Goal: Information Seeking & Learning: Get advice/opinions

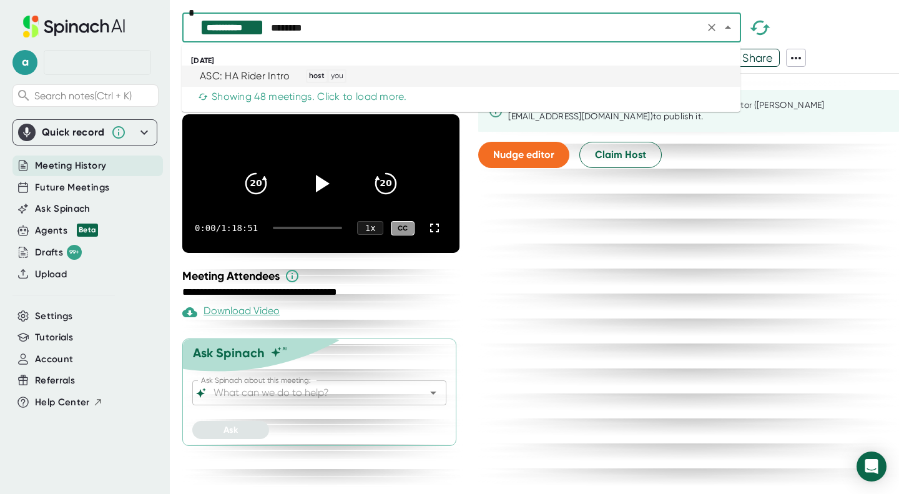
click at [292, 71] on div "ASC: HA Rider Intro host you" at bounding box center [456, 76] width 528 height 14
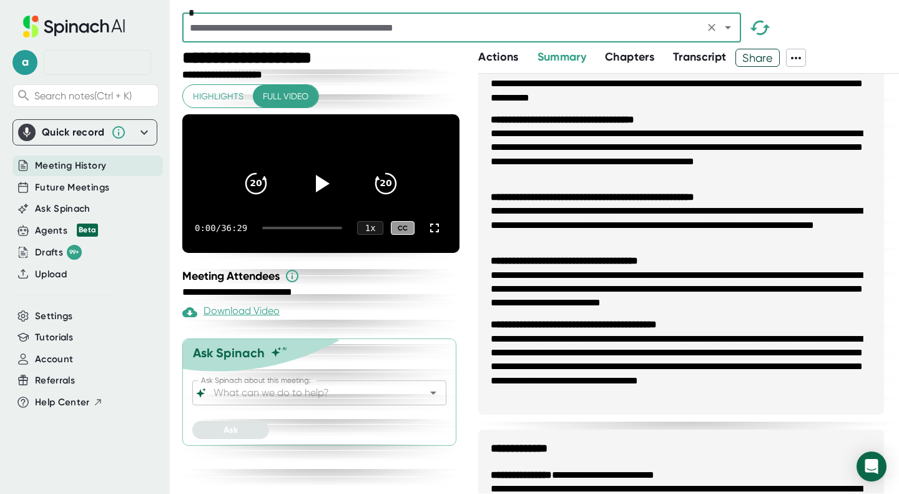
scroll to position [71, 0]
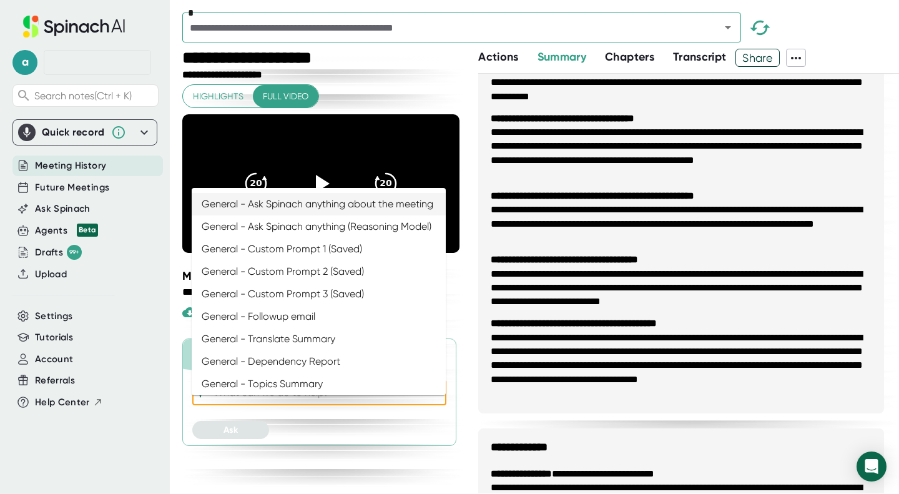
click at [235, 401] on input "Ask Spinach about this meeting:" at bounding box center [308, 392] width 195 height 17
click at [283, 208] on li "General - Ask Spinach anything about the meeting" at bounding box center [319, 204] width 254 height 22
type input "General - Ask Spinach anything about the meeting"
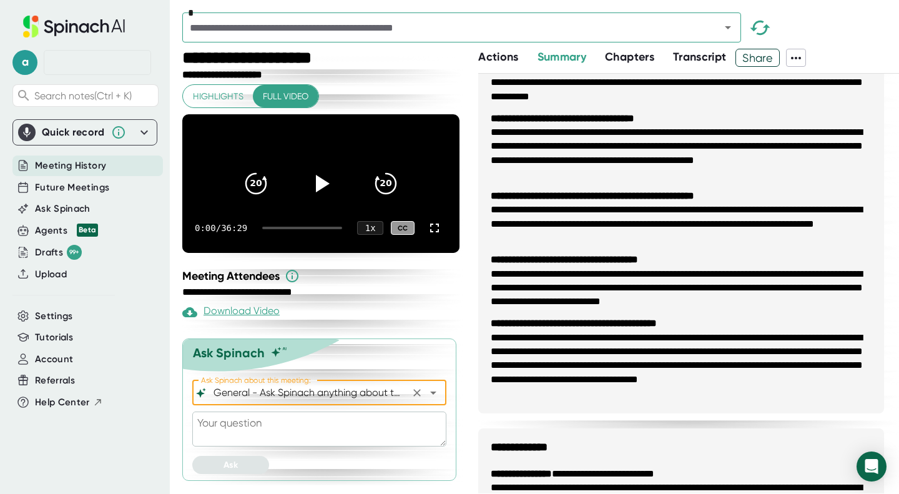
click at [245, 438] on textarea at bounding box center [319, 428] width 254 height 35
type textarea "h"
type textarea "x"
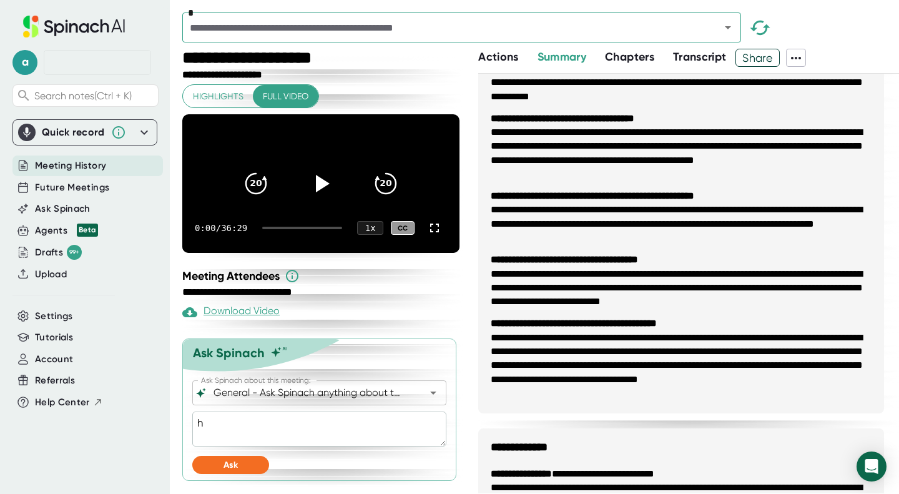
type textarea "ho"
type textarea "x"
type textarea "h"
type textarea "x"
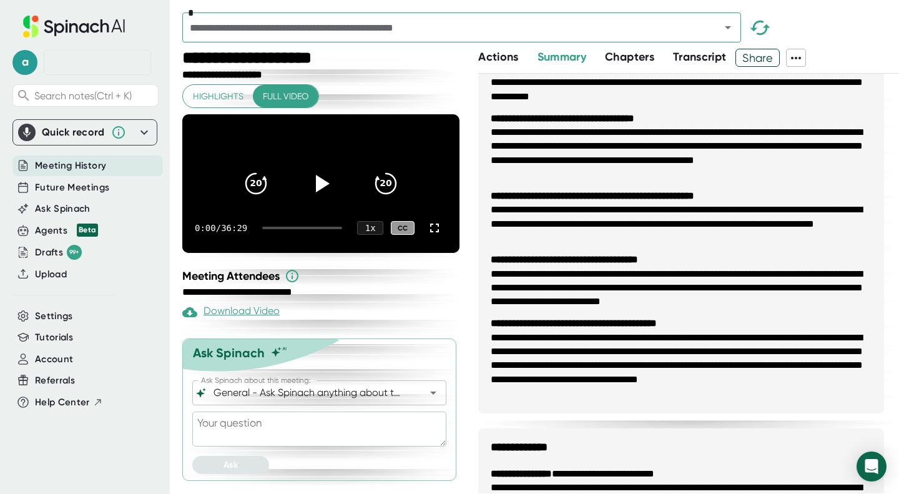
type textarea "h"
type textarea "x"
type textarea "ho"
type textarea "x"
type textarea "how"
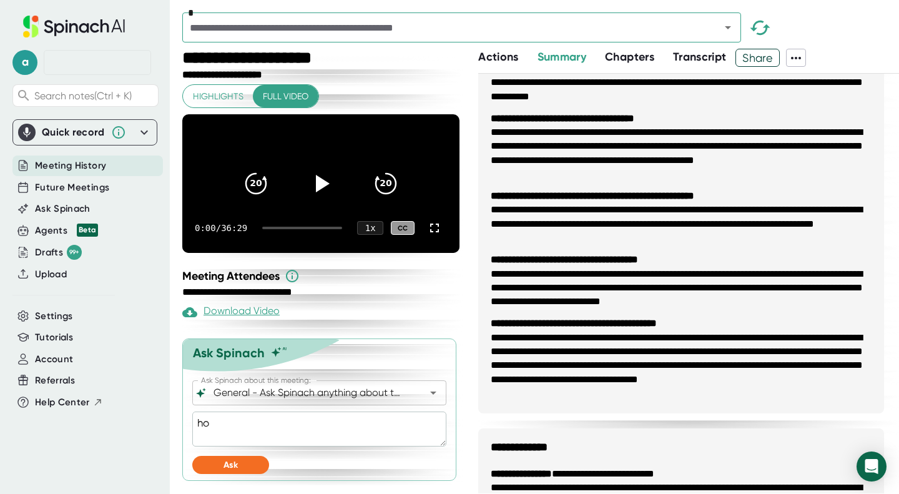
type textarea "x"
type textarea "how"
type textarea "x"
type textarea "how m"
type textarea "x"
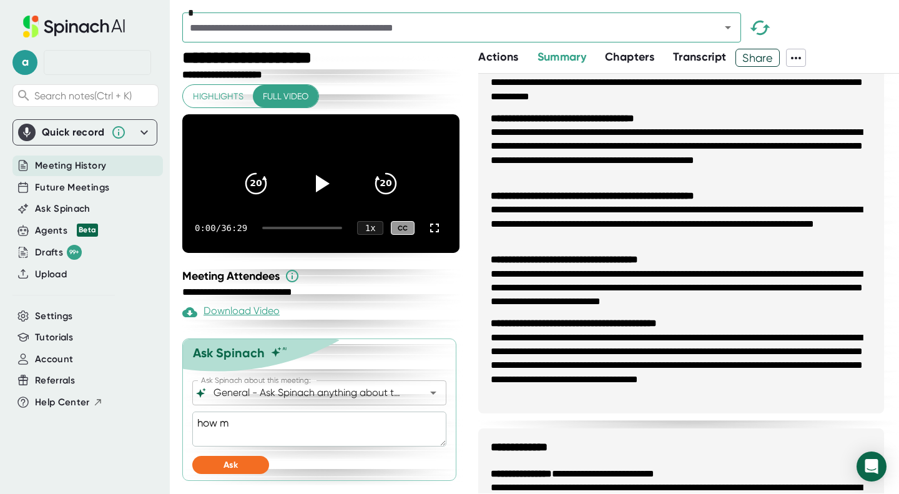
type textarea "how ma"
type textarea "x"
type textarea "how man"
type textarea "x"
type textarea "how many"
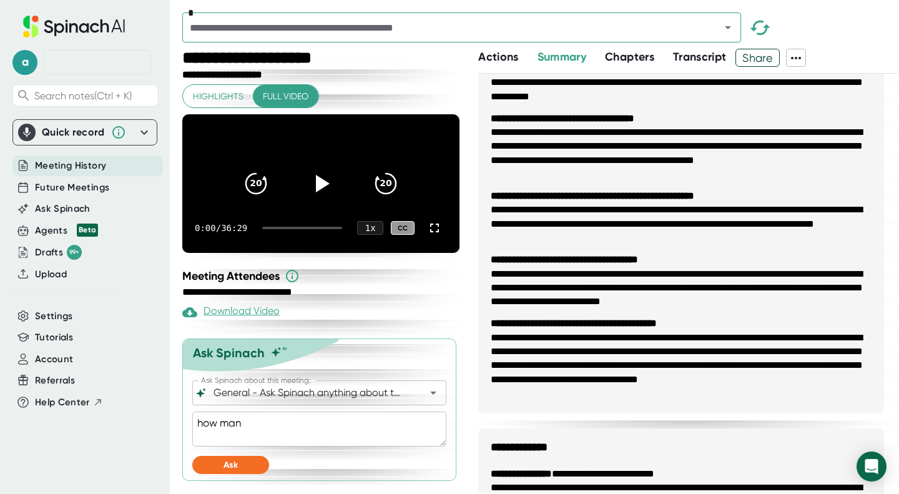
type textarea "x"
type textarea "how many"
type textarea "x"
type textarea "how many l"
type textarea "x"
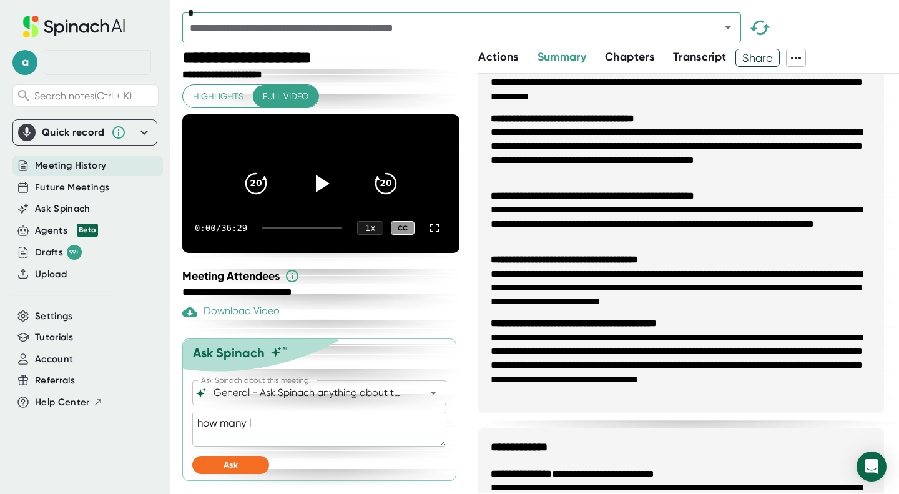
type textarea "how many li"
type textarea "x"
type textarea "how many lin"
type textarea "x"
type textarea "how many line"
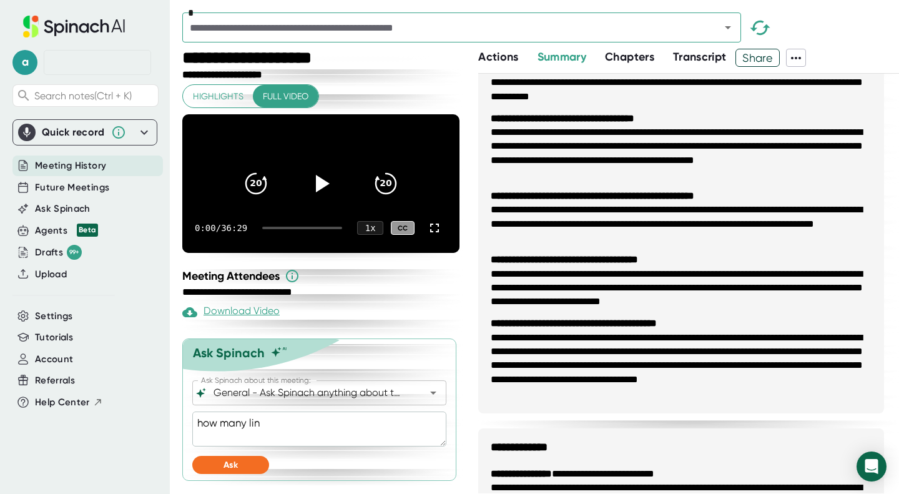
type textarea "x"
type textarea "how many lines"
type textarea "x"
type textarea "how many lines"
type textarea "x"
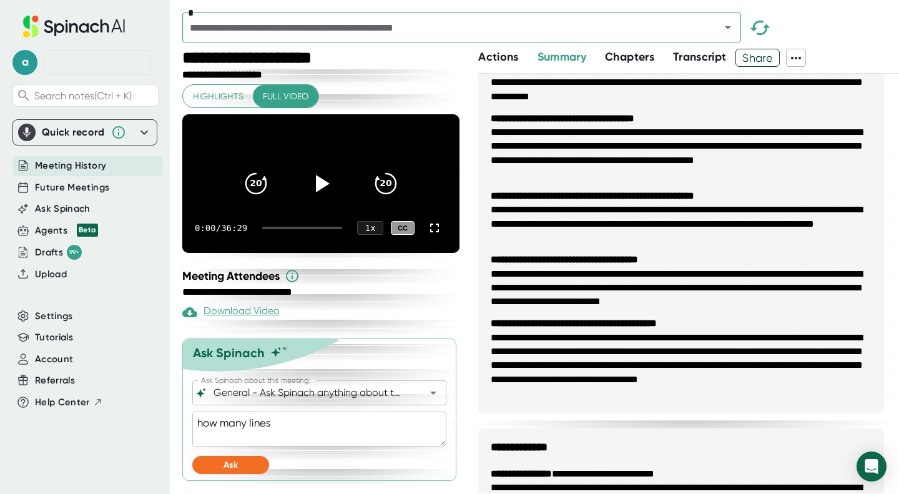
type textarea "how many lines d"
type textarea "x"
type textarea "how many lines do"
type textarea "x"
type textarea "how many lines doe"
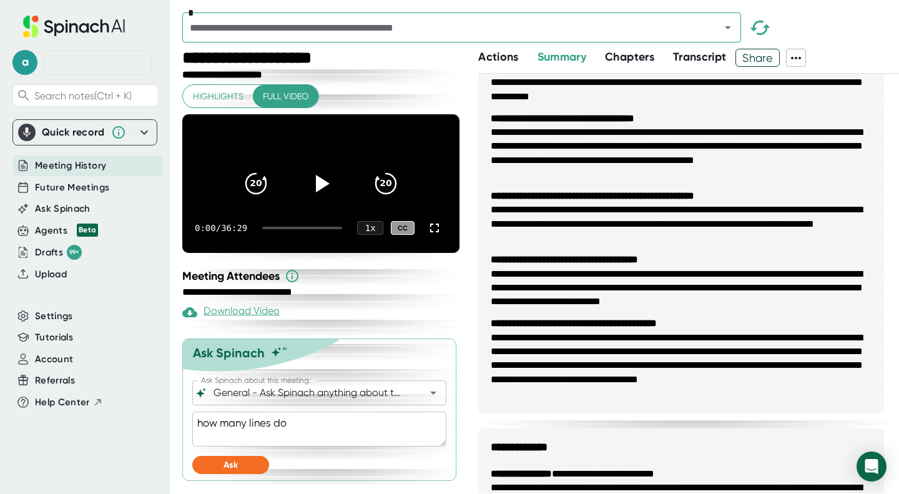
type textarea "x"
type textarea "how many lines does"
type textarea "x"
type textarea "how many lines does"
type textarea "x"
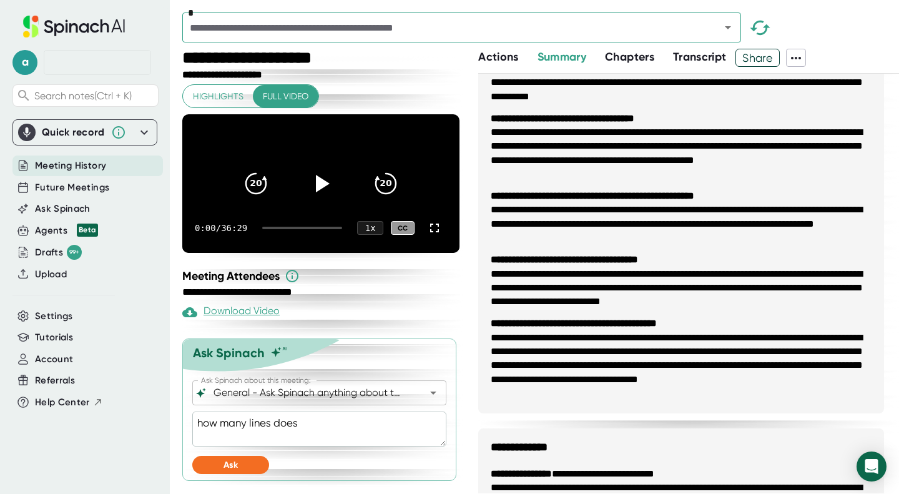
type textarea "how many lines does h"
type textarea "x"
type textarea "how many lines does he"
type textarea "x"
type textarea "how many lines does he"
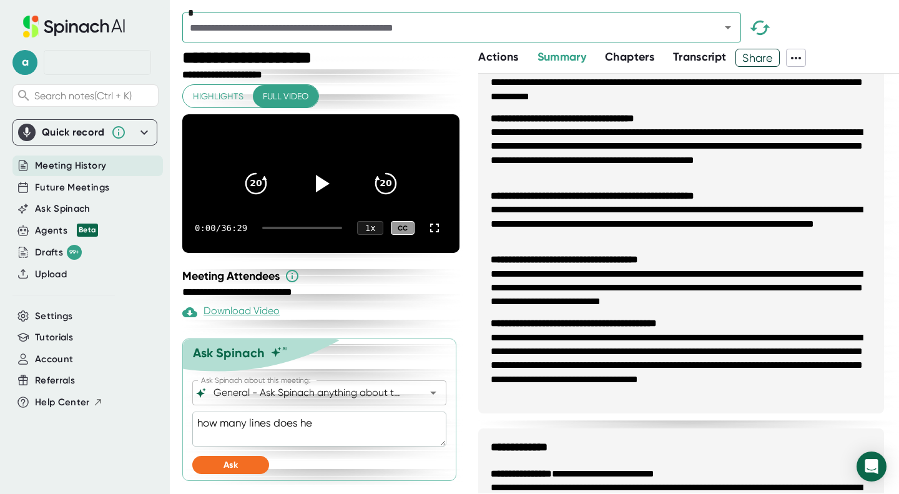
type textarea "x"
type textarea "how many lines does he h"
type textarea "x"
type textarea "how many lines does he ha"
type textarea "x"
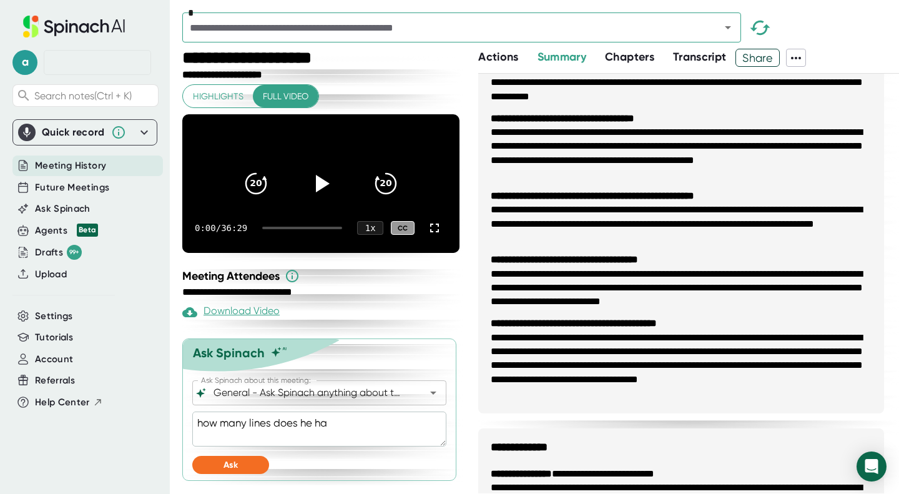
type textarea "how many lines does he hav"
type textarea "x"
type textarea "how many lines does he have"
type textarea "x"
type textarea "how many lines does he have?"
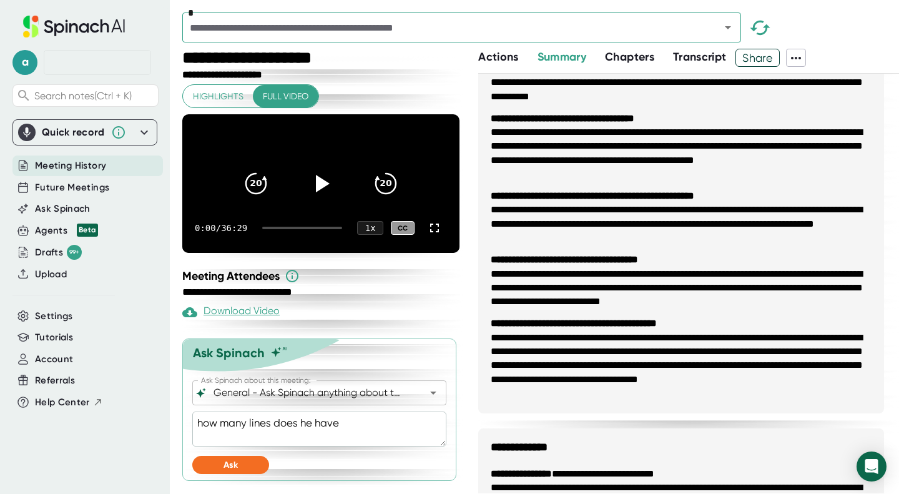
type textarea "x"
type textarea "how many lines does he have?"
type textarea "x"
type textarea "how many lines does he have?"
click at [205, 474] on button "Ask" at bounding box center [230, 465] width 77 height 18
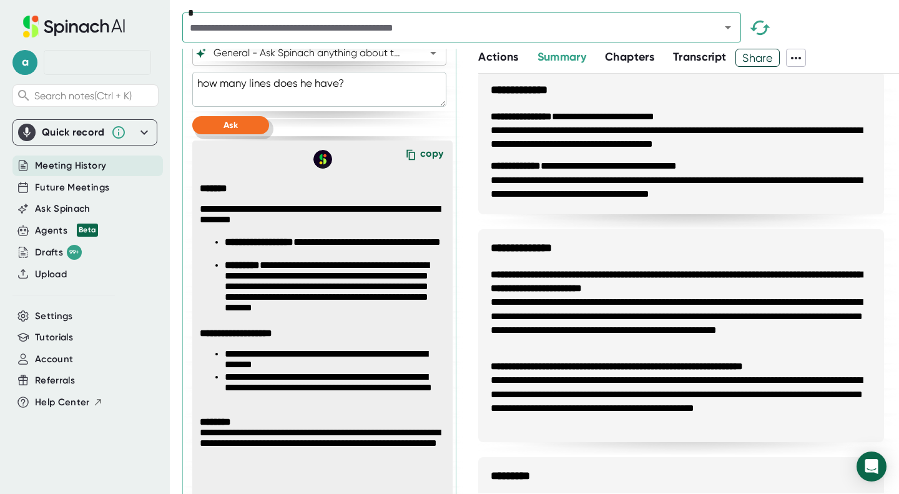
scroll to position [342, 0]
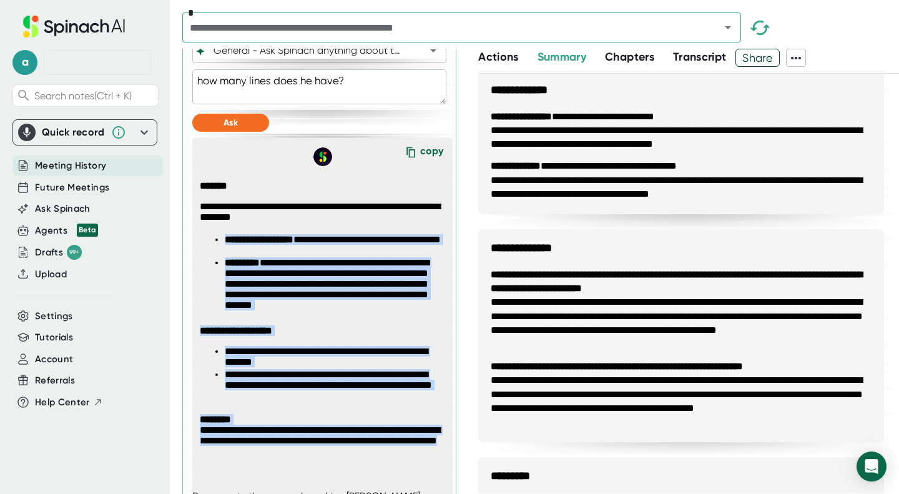
drag, startPoint x: 225, startPoint y: 254, endPoint x: 431, endPoint y: 484, distance: 308.5
click at [431, 475] on div "**********" at bounding box center [326, 320] width 263 height 309
copy span "**********"
click at [275, 258] on li "**********" at bounding box center [335, 246] width 220 height 24
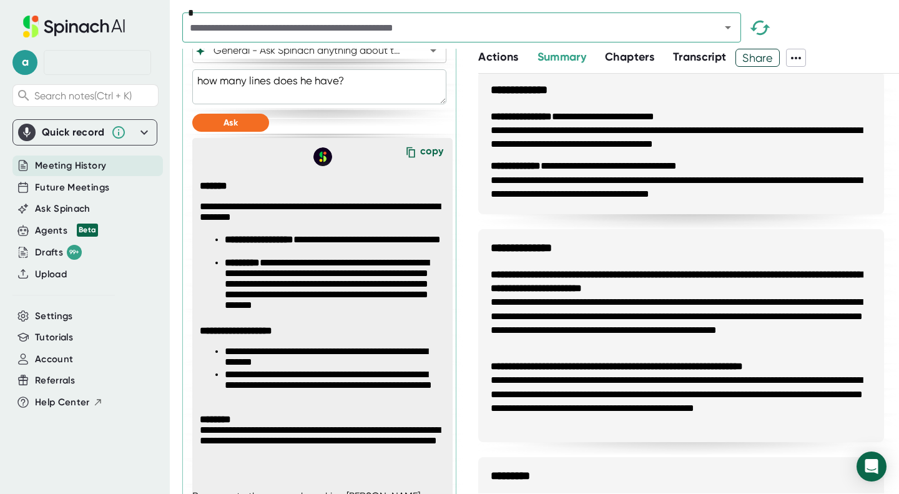
click at [223, 251] on ul "**********" at bounding box center [322, 275] width 245 height 82
click at [224, 252] on ul "**********" at bounding box center [322, 275] width 245 height 82
click at [223, 252] on ul "**********" at bounding box center [322, 275] width 245 height 82
type textarea "x"
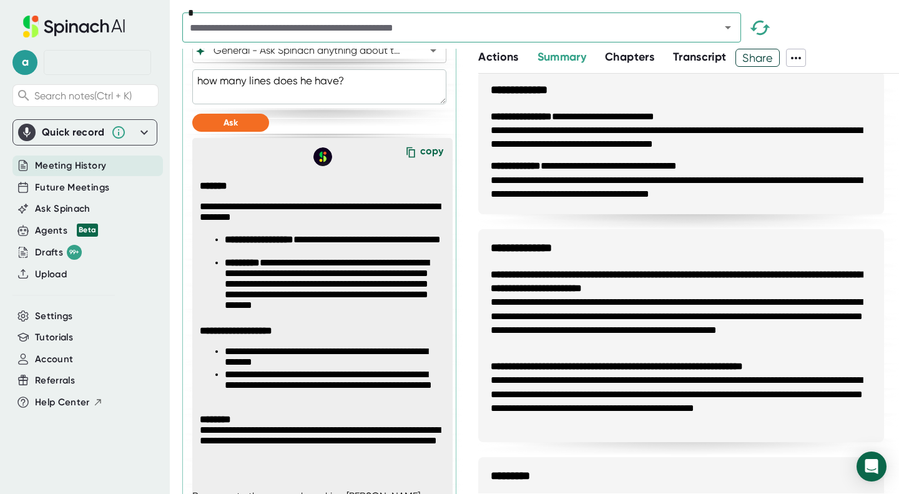
drag, startPoint x: 364, startPoint y: 100, endPoint x: 180, endPoint y: 98, distance: 184.1
click at [180, 98] on div "**********" at bounding box center [449, 247] width 899 height 494
type textarea "x"
type textarea "S"
type textarea "x"
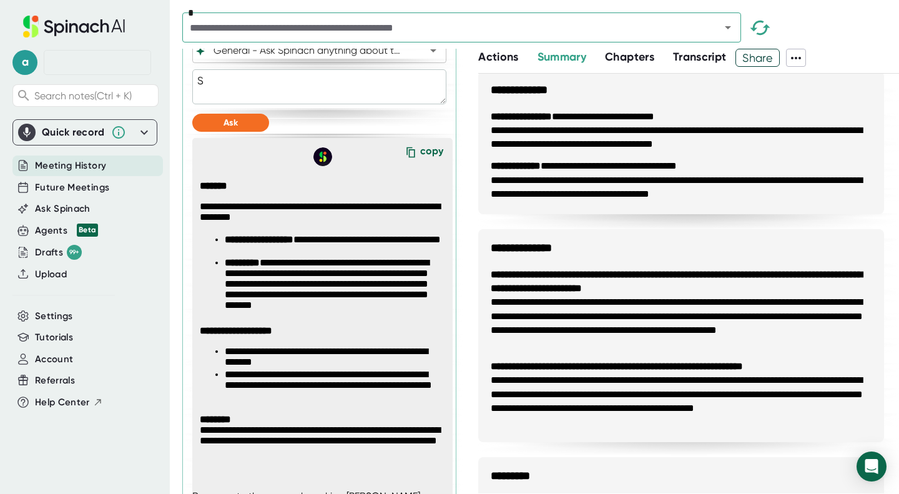
type textarea "SQ"
type textarea "x"
type textarea "SQF"
type textarea "x"
type textarea "SQF"
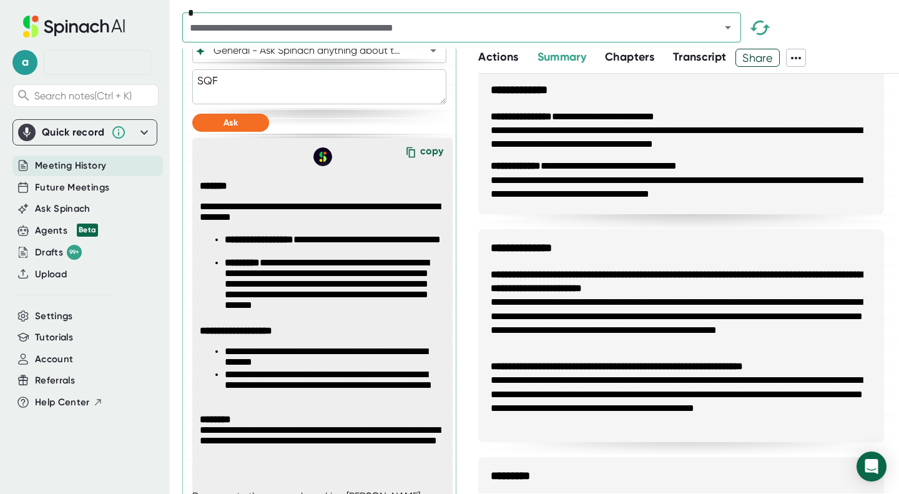
type textarea "x"
type textarea "SQF s"
type textarea "x"
type textarea "SQF sm"
type textarea "x"
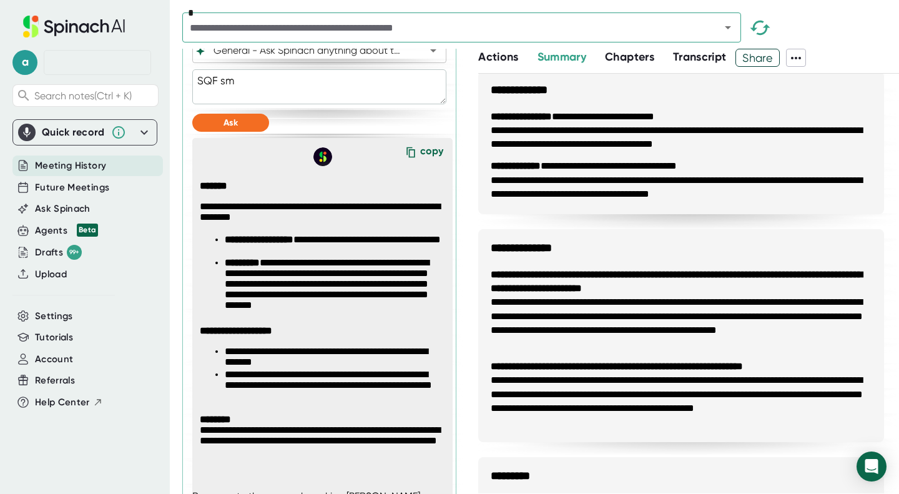
type textarea "SQF smm"
type textarea "x"
type textarea "SQF smma"
type textarea "x"
type textarea "SQF smm"
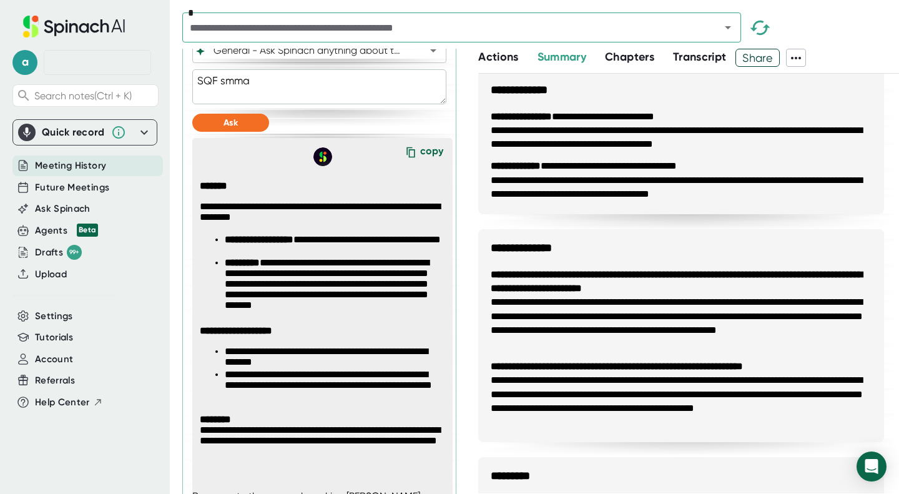
type textarea "x"
type textarea "SQF sm"
type textarea "x"
type textarea "SQF s"
type textarea "x"
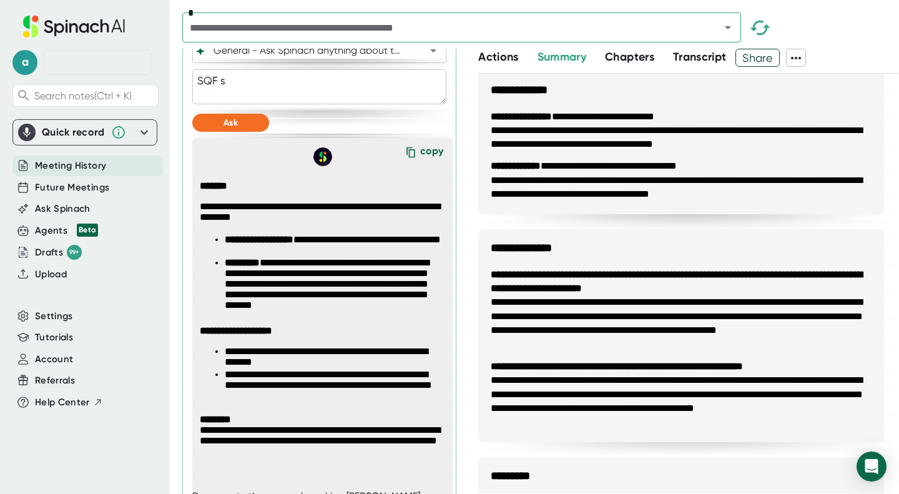
type textarea "SQF su"
type textarea "x"
type textarea "SQF sum"
type textarea "x"
type textarea "SQF summ"
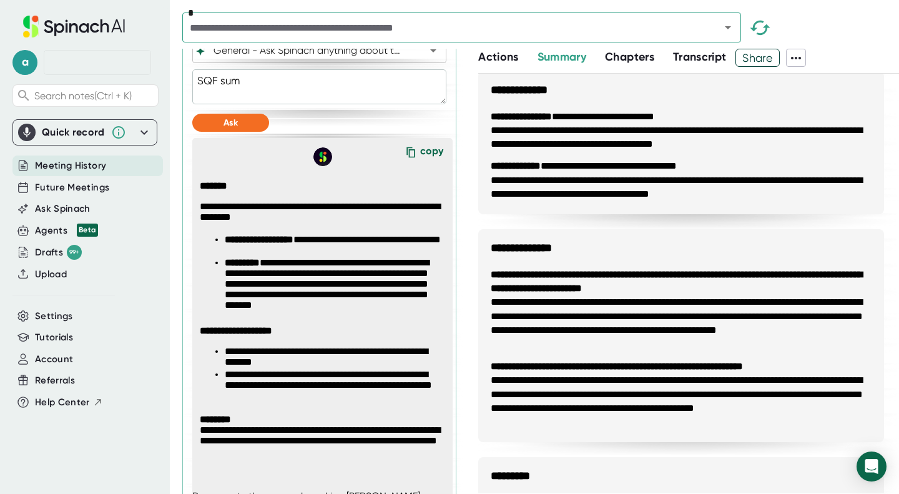
type textarea "x"
type textarea "SQF summa"
type textarea "x"
type textarea "SQF [PERSON_NAME]"
type textarea "x"
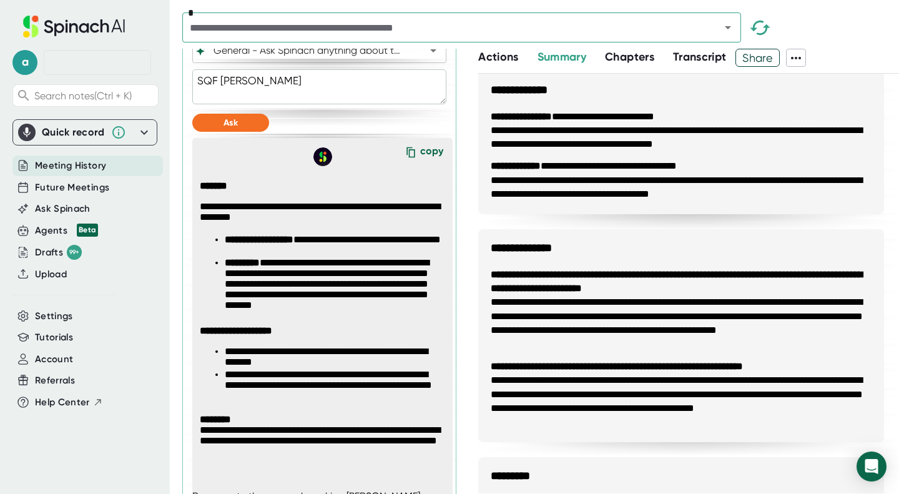
type textarea "SQF summari"
type textarea "x"
type textarea "SQF summariz"
type textarea "x"
type textarea "SQF summarize"
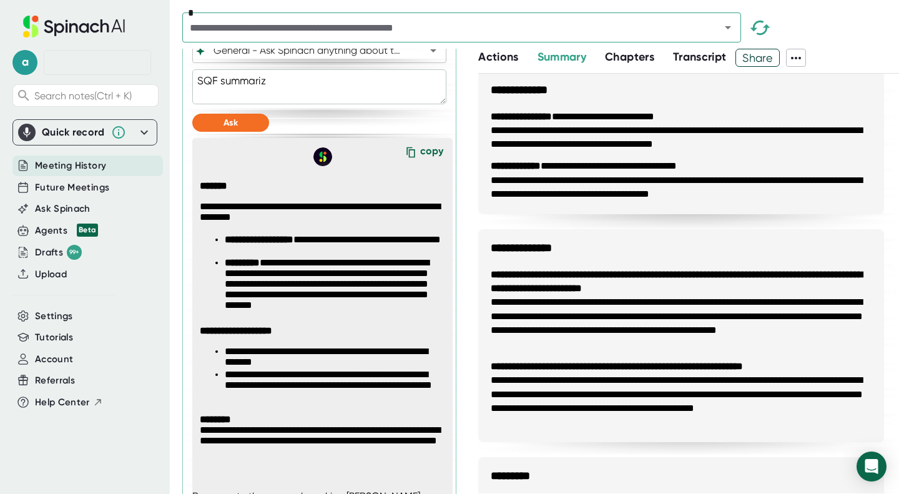
type textarea "x"
type textarea "SQF summarize"
type textarea "x"
type textarea "SQF summarize w"
type textarea "x"
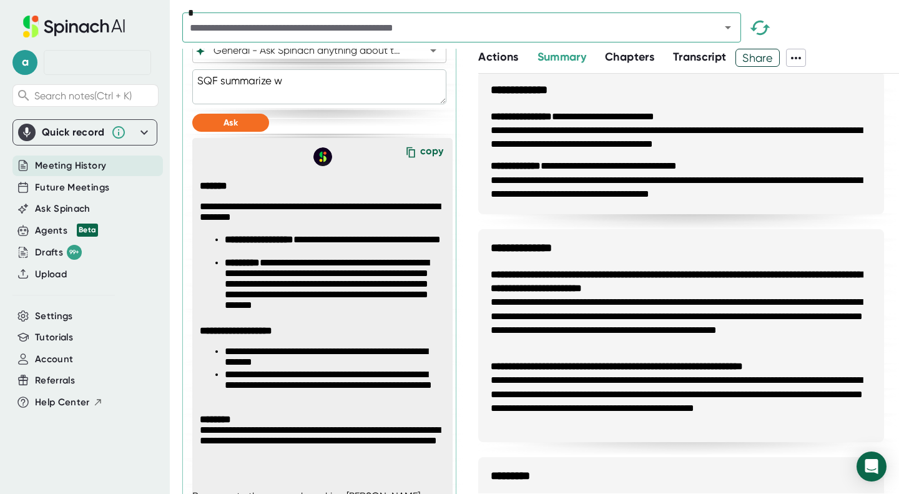
type textarea "SQF summarize wh"
type textarea "x"
type textarea "SQF summarize whe"
type textarea "x"
type textarea "SQF summarize wher"
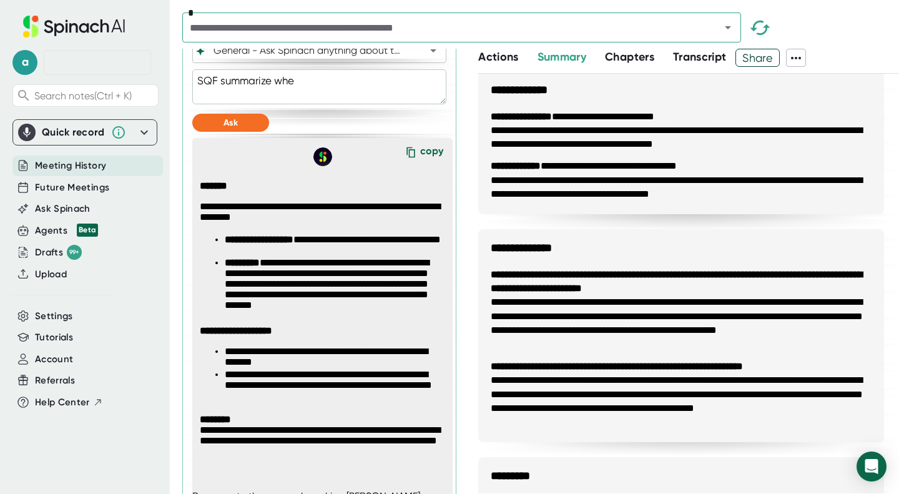
type textarea "x"
type textarea "SQF summarize where"
type textarea "x"
type textarea "SQF summarize where"
type textarea "x"
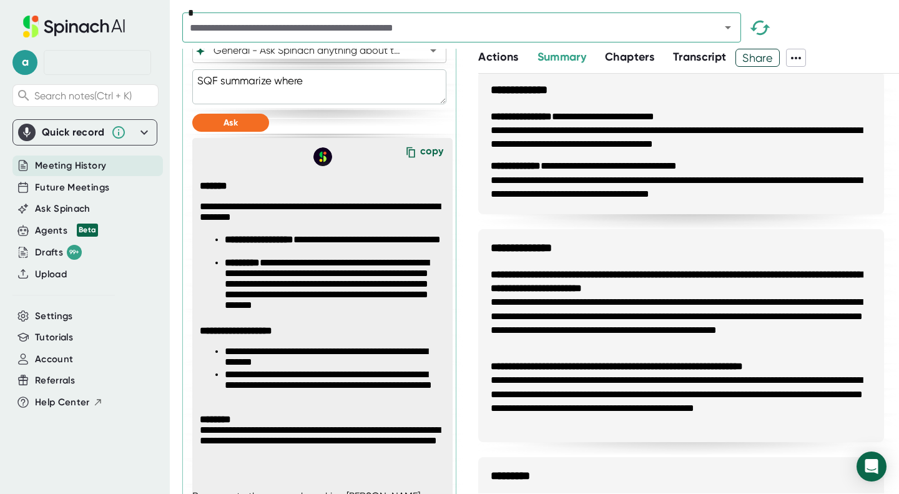
type textarea "SQF summarize where h"
type textarea "x"
type textarea "SQF summarize where he"
type textarea "x"
type textarea "SQF summarize where he"
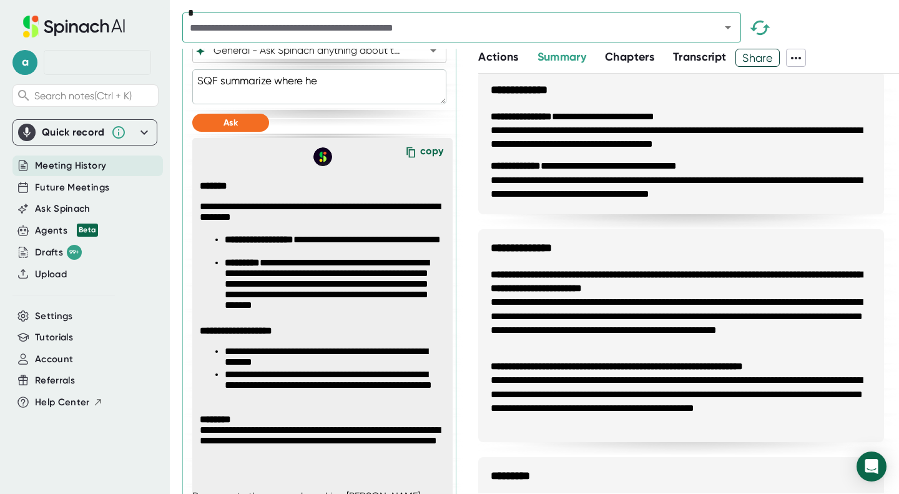
type textarea "x"
type textarea "SQF summarize where he i"
type textarea "x"
type textarea "SQF summarize where he is"
type textarea "x"
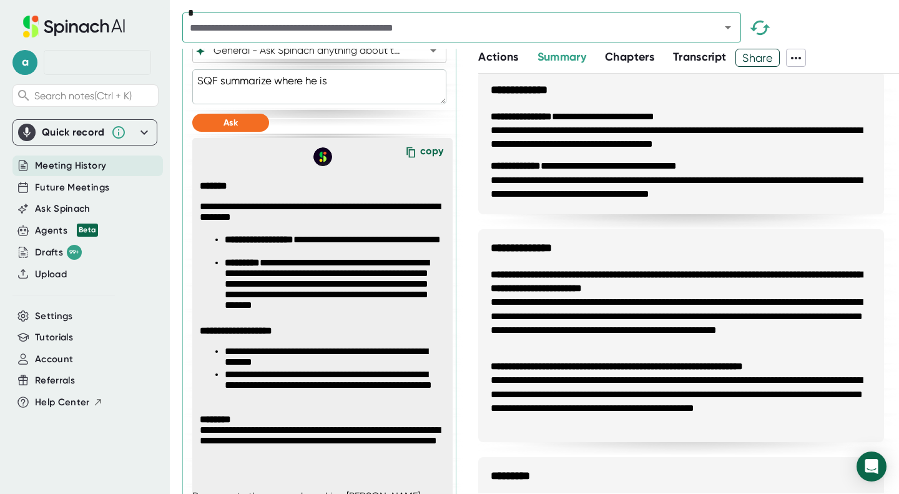
type textarea "SQF summarize where he is"
type textarea "x"
type textarea "SQF summarize where he is wi"
type textarea "x"
type textarea "SQF summarize where he is wit"
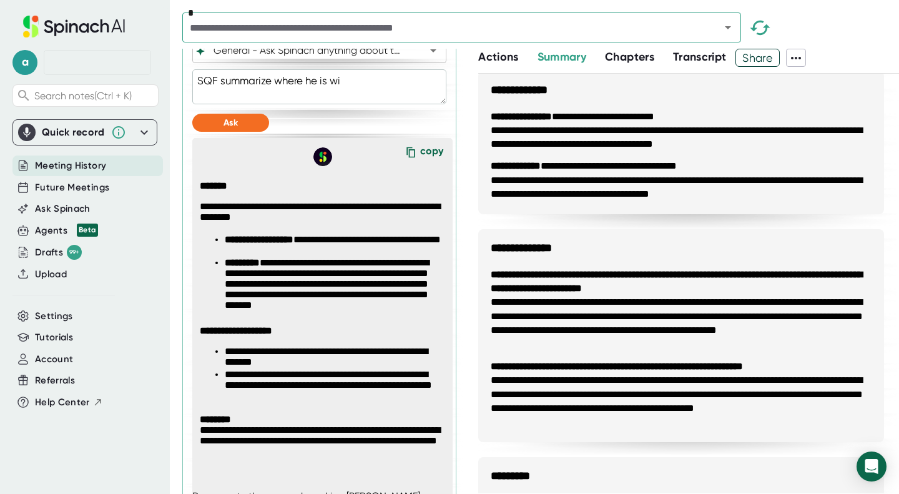
type textarea "x"
type textarea "SQF summarize where he is with"
type textarea "x"
type textarea "SQF summarize where he is with"
type textarea "x"
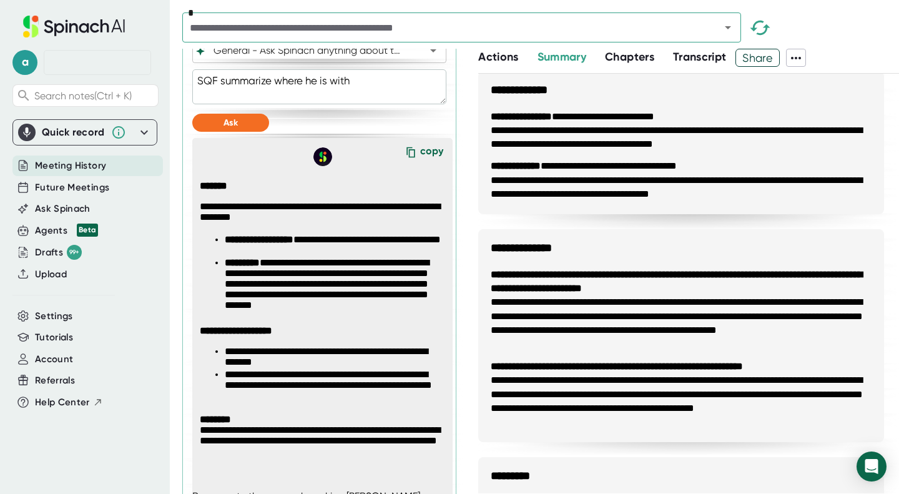
type textarea "SQF summarize where he is with t"
type textarea "x"
type textarea "SQF summarize where he is with th"
type textarea "x"
type textarea "SQF summarize where he is with thi"
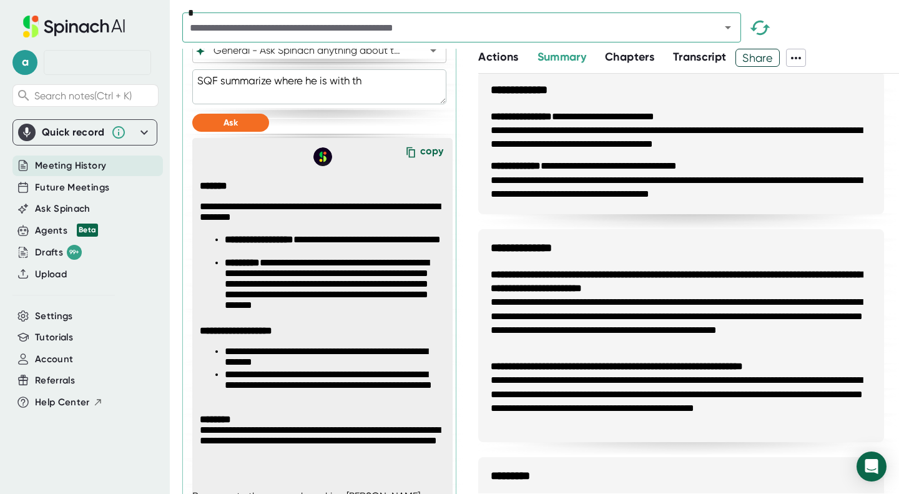
type textarea "x"
type textarea "SQF summarize where he is with this"
type textarea "x"
type textarea "SQF summarize where he is with this"
type textarea "x"
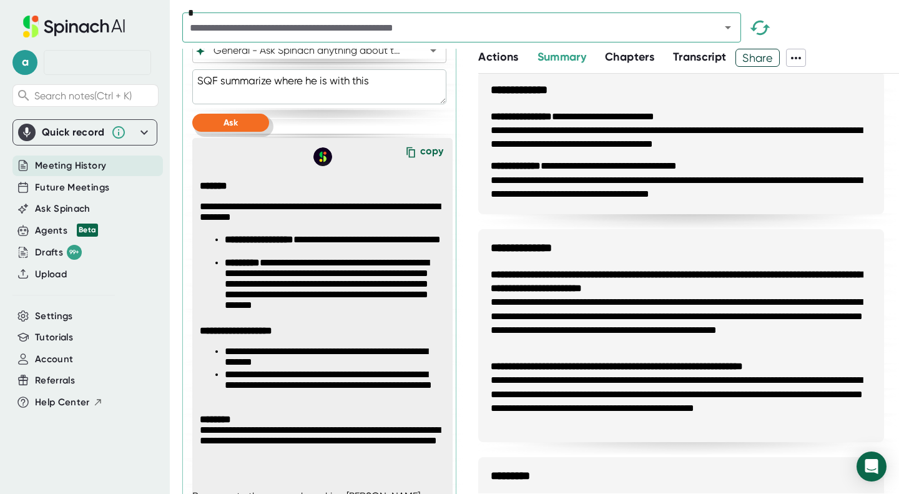
type textarea "SQF summarize where he is with this"
click at [240, 127] on button "Ask" at bounding box center [230, 123] width 77 height 18
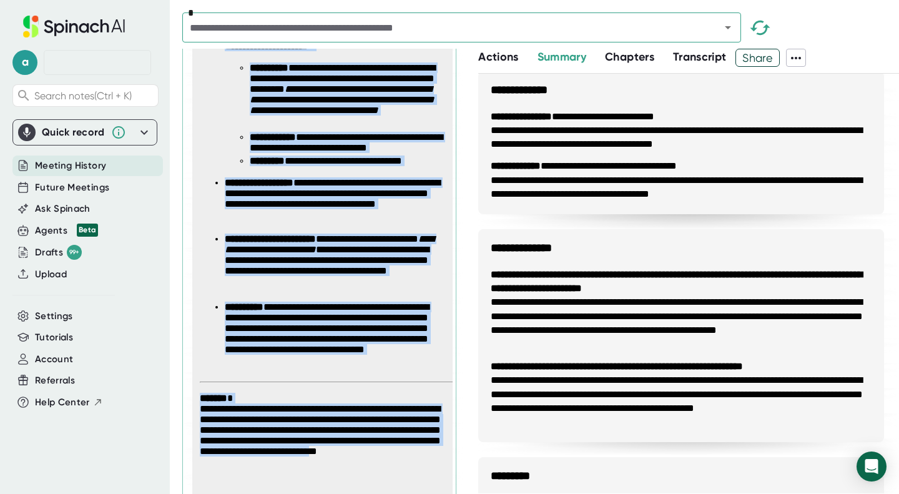
scroll to position [757, 0]
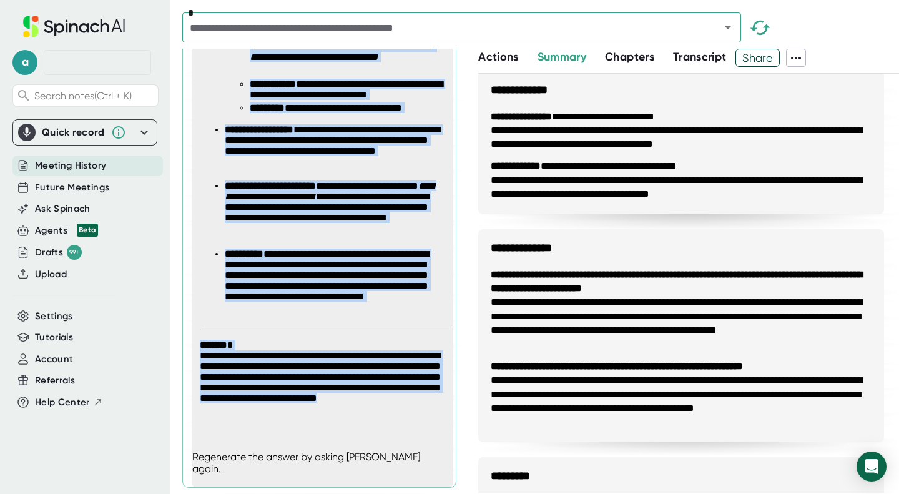
drag, startPoint x: 225, startPoint y: 247, endPoint x: 431, endPoint y: 439, distance: 281.8
click at [431, 435] on div "**********" at bounding box center [326, 93] width 263 height 683
copy span "**********"
type textarea "x"
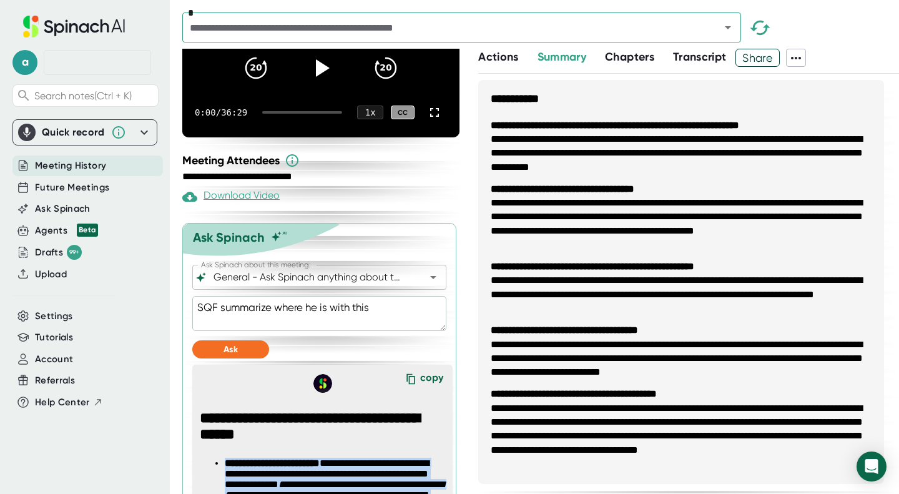
scroll to position [168, 0]
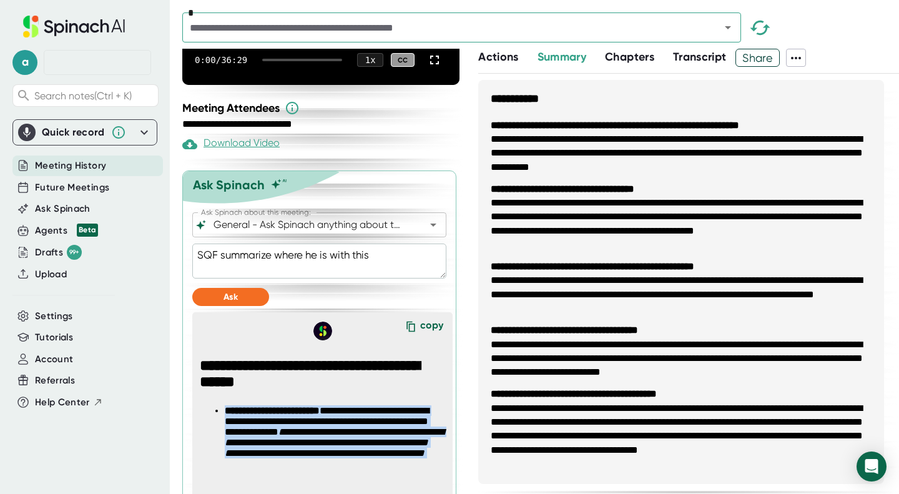
click at [385, 266] on textarea "SQF summarize where he is with this" at bounding box center [319, 260] width 254 height 35
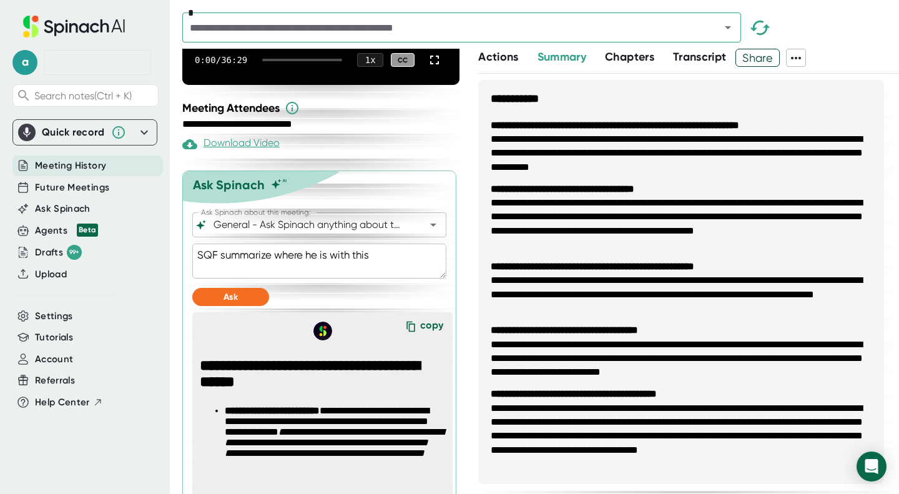
type textarea "SQF summarize where he is with thi"
type textarea "x"
type textarea "SQF summarize where he is with t"
type textarea "x"
type textarea "SQF summarize where he is with"
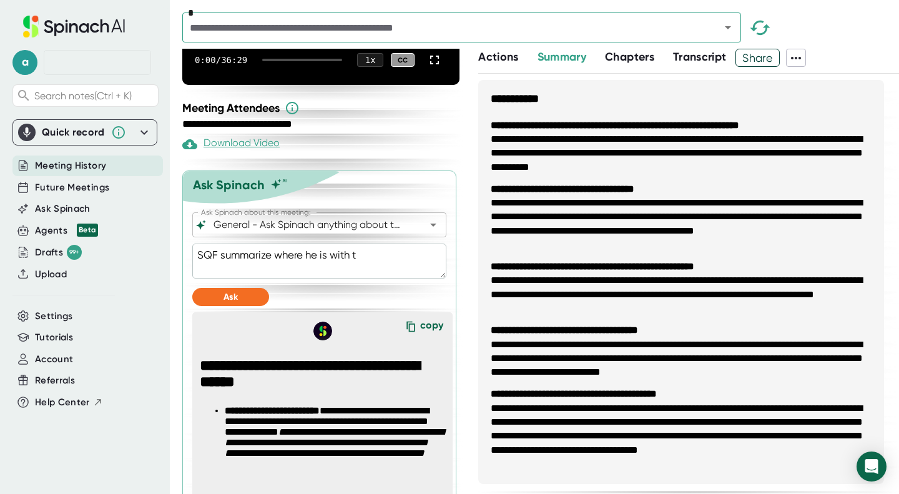
type textarea "x"
type textarea "SQF summarize where he is with"
type textarea "x"
type textarea "SQF summarize where he is wit"
type textarea "x"
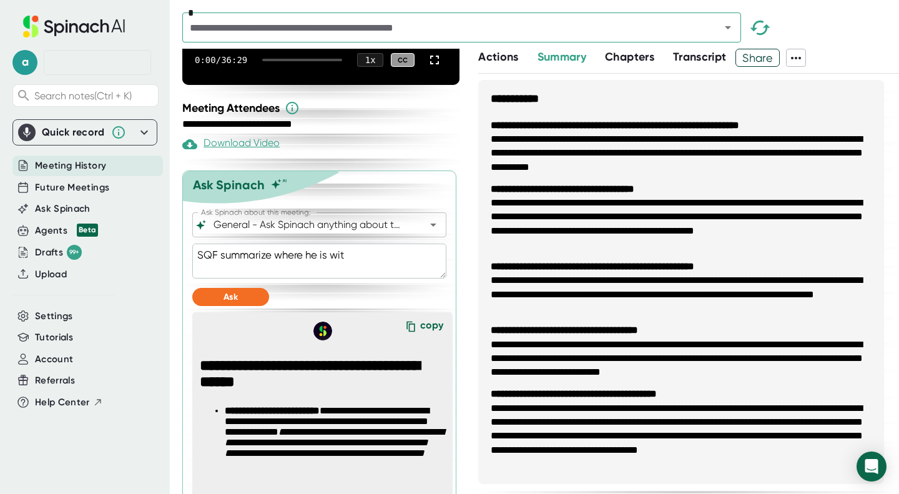
type textarea "SQF summarize where he is wi"
type textarea "x"
type textarea "SQF summarize where he is w"
type textarea "x"
type textarea "SQF summarize where he is"
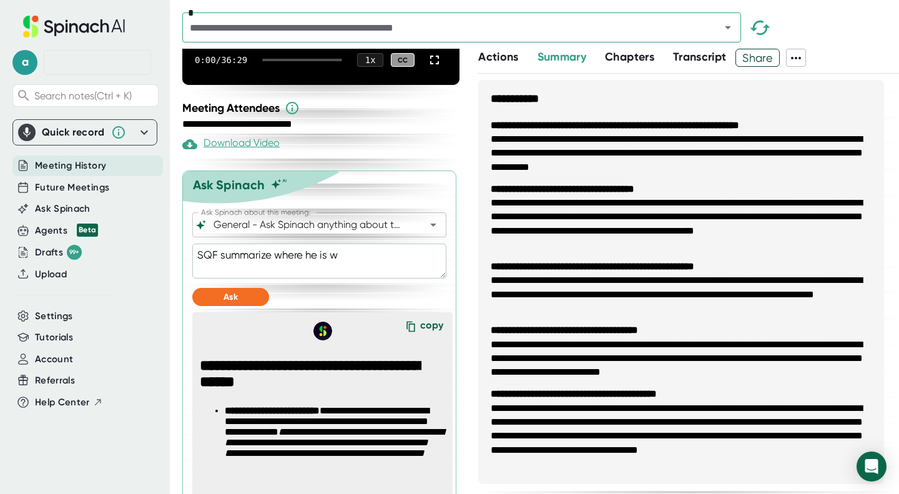
type textarea "x"
type textarea "SQF summarize where he is"
type textarea "x"
type textarea "SQF summarize where he"
type textarea "x"
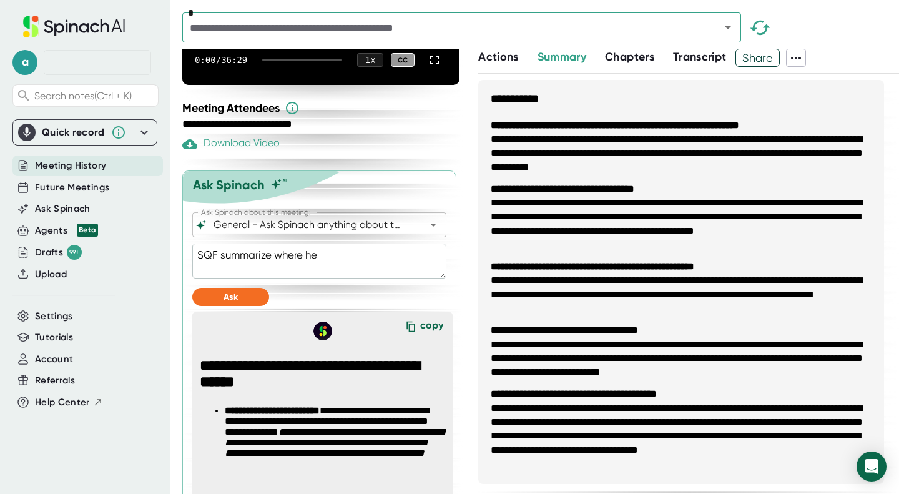
type textarea "SQF summarize where he"
type textarea "x"
type textarea "SQF summarize where h"
type textarea "x"
type textarea "SQF summarize where"
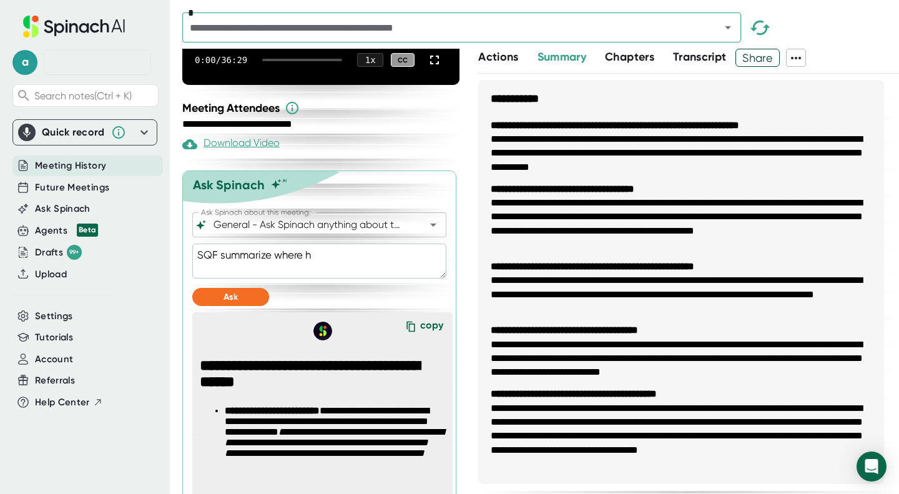
type textarea "x"
type textarea "SQF summarize wher"
type textarea "x"
type textarea "SQF summarize whe"
type textarea "x"
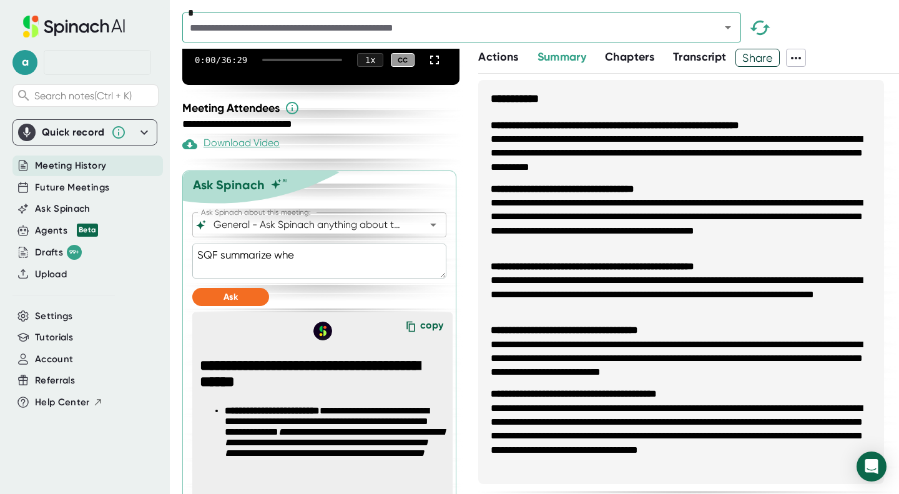
type textarea "SQF summarize wh"
type textarea "x"
type textarea "SQF summarize"
type textarea "x"
type textarea "SQF summarize"
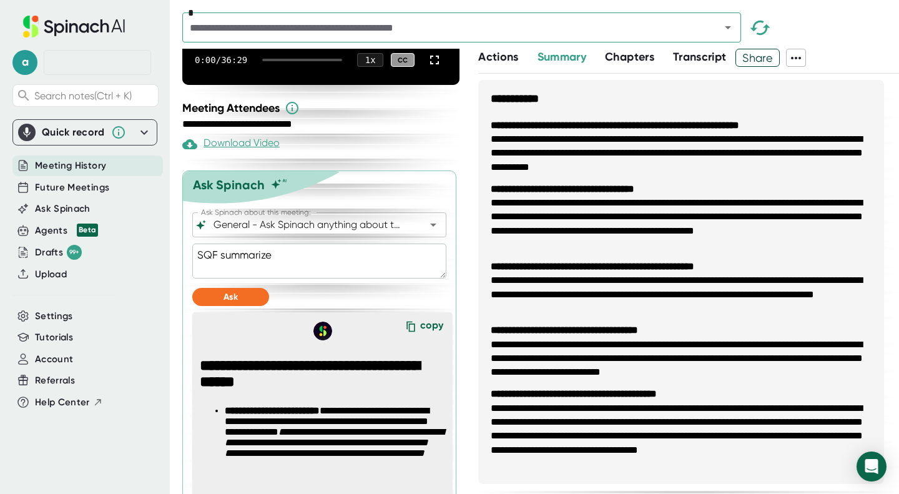
type textarea "x"
type textarea "SQF summariz"
type textarea "x"
type textarea "SQF summari"
type textarea "x"
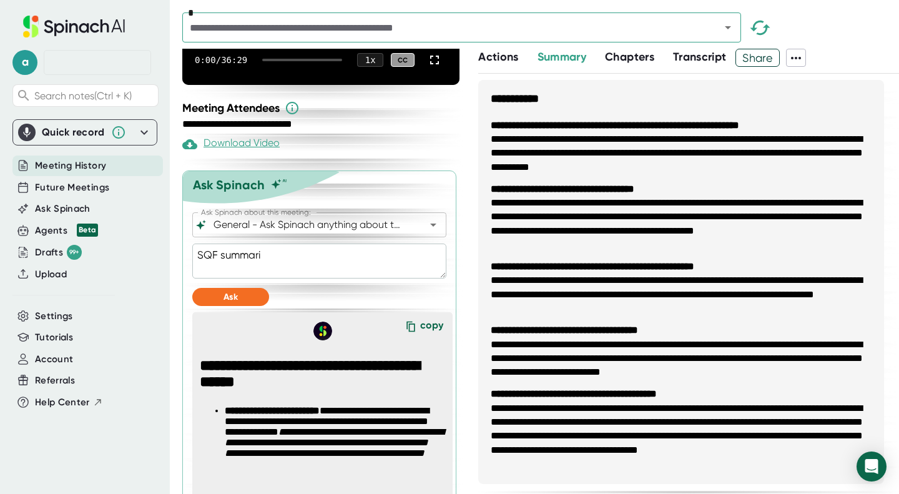
type textarea "SQF [PERSON_NAME]"
type textarea "x"
type textarea "SQF summa"
type textarea "x"
click at [242, 306] on button "Ask" at bounding box center [230, 297] width 77 height 18
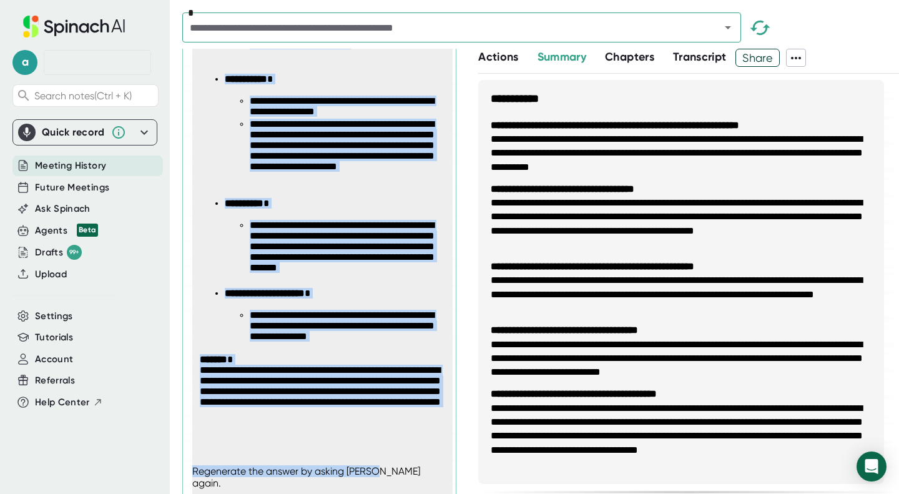
scroll to position [630, 0]
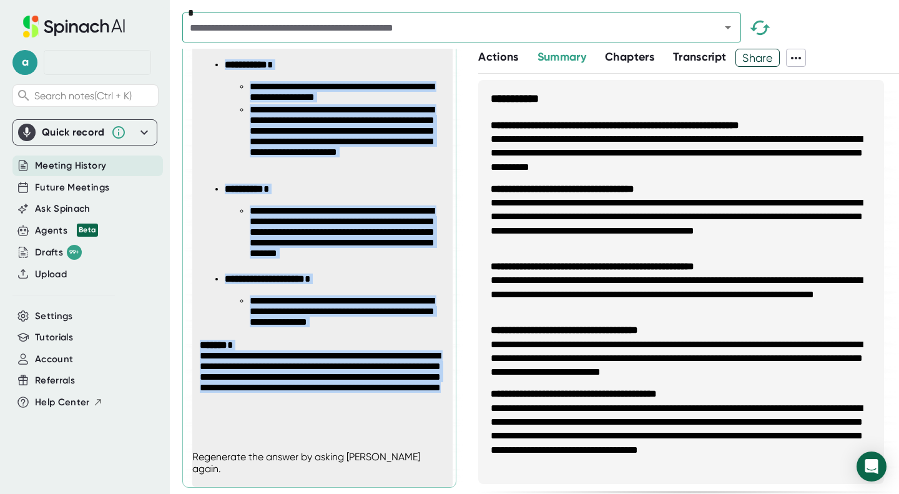
drag, startPoint x: 240, startPoint y: 202, endPoint x: 431, endPoint y: 424, distance: 293.9
click at [431, 421] on span "**********" at bounding box center [327, 157] width 254 height 528
copy span "**********"
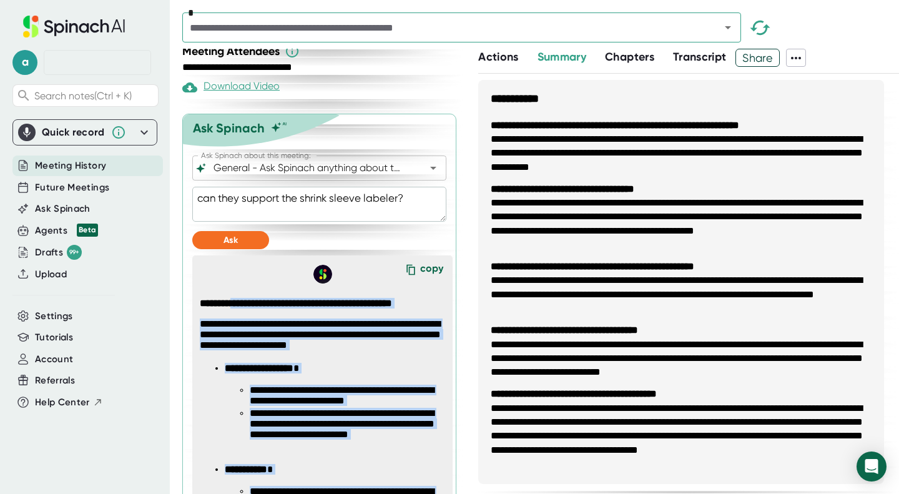
scroll to position [225, 0]
click at [429, 205] on textarea "can they support the shrink sleeve labeler?" at bounding box center [319, 203] width 254 height 35
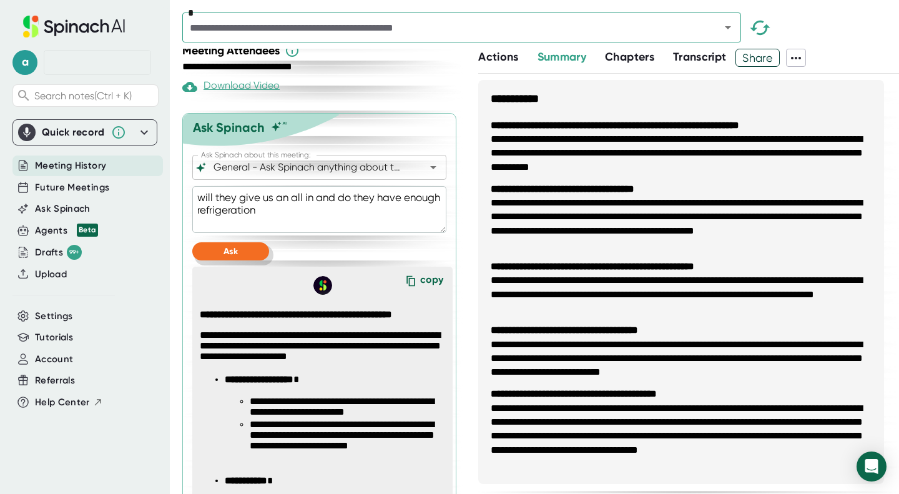
click at [227, 257] on span "Ask" at bounding box center [230, 251] width 14 height 11
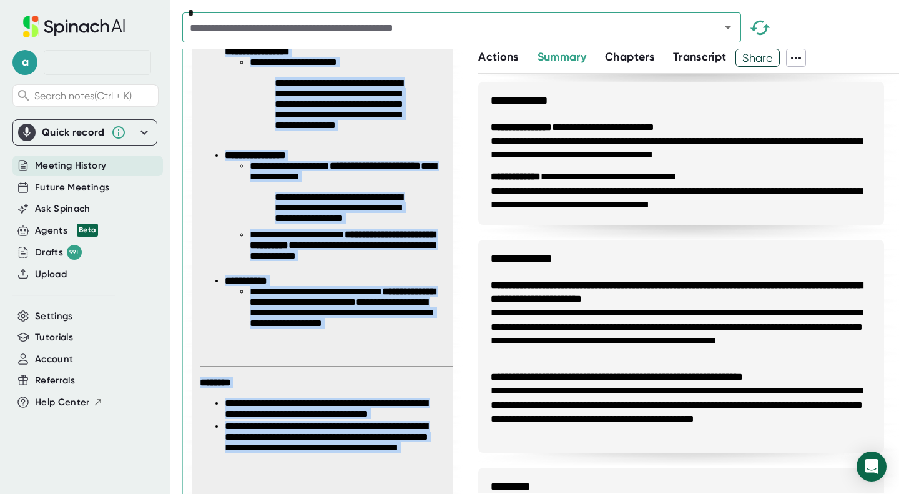
scroll to position [785, 0]
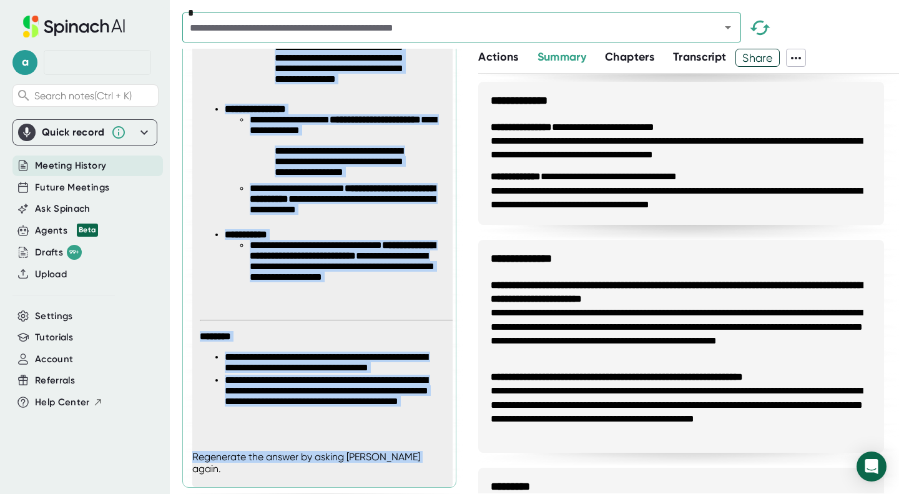
drag, startPoint x: 200, startPoint y: 87, endPoint x: 444, endPoint y: 522, distance: 498.5
click at [444, 493] on html "**********" at bounding box center [449, 247] width 899 height 494
copy div "**********"
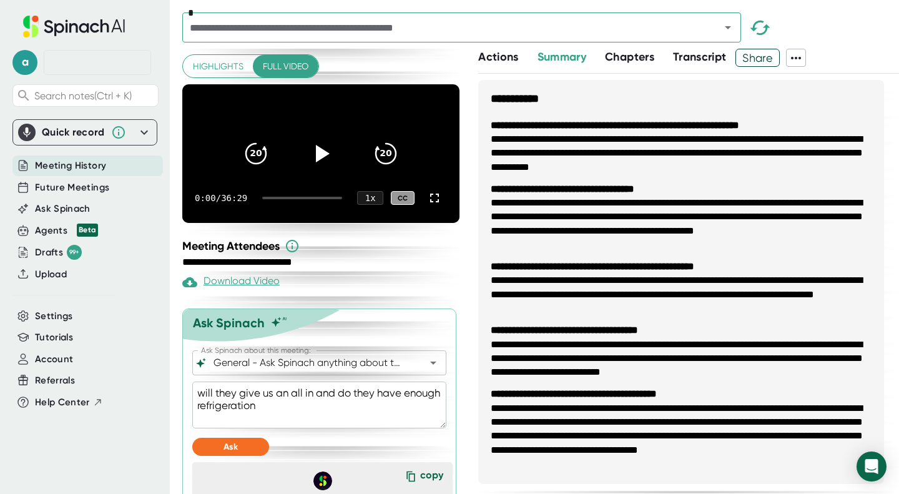
scroll to position [0, 0]
